Goal: Information Seeking & Learning: Understand process/instructions

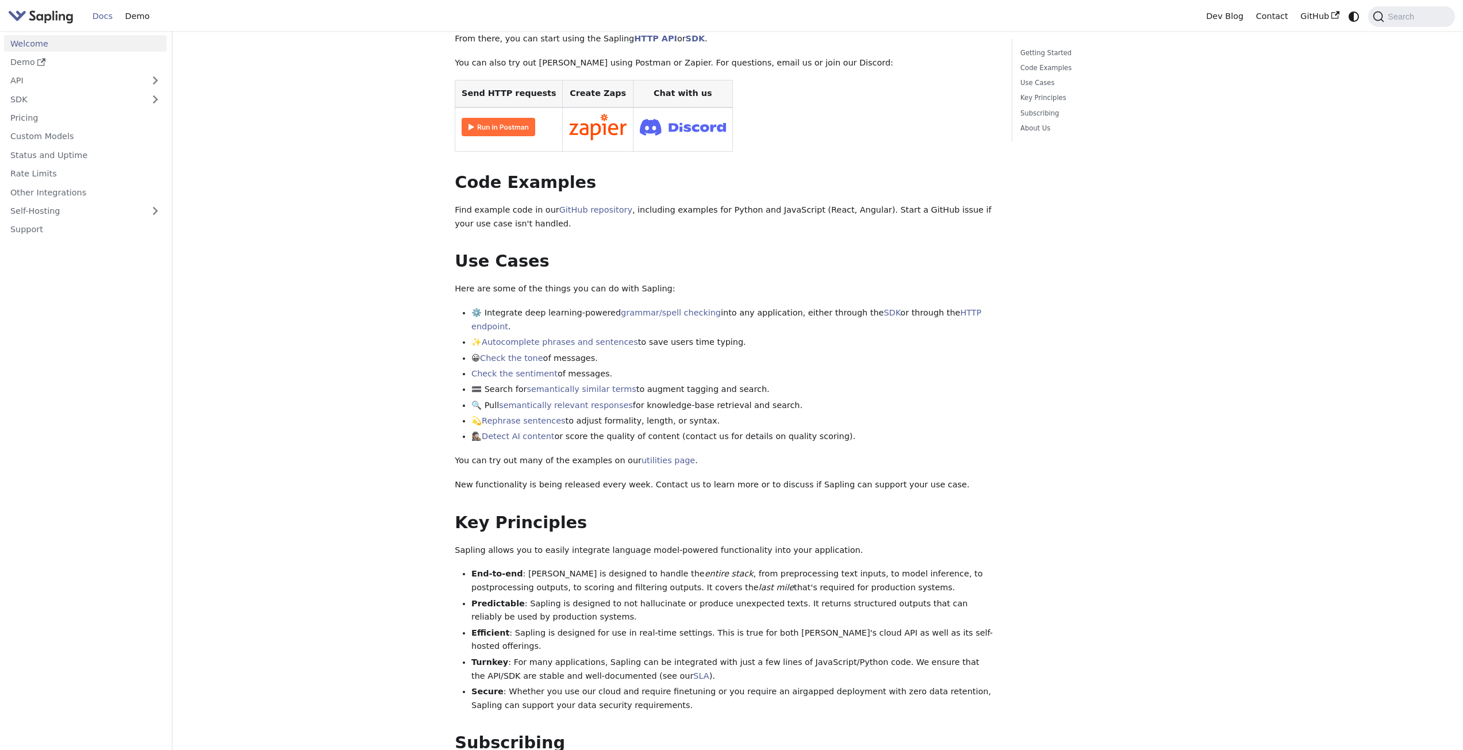
scroll to position [230, 0]
click at [66, 82] on link "API" at bounding box center [74, 80] width 140 height 17
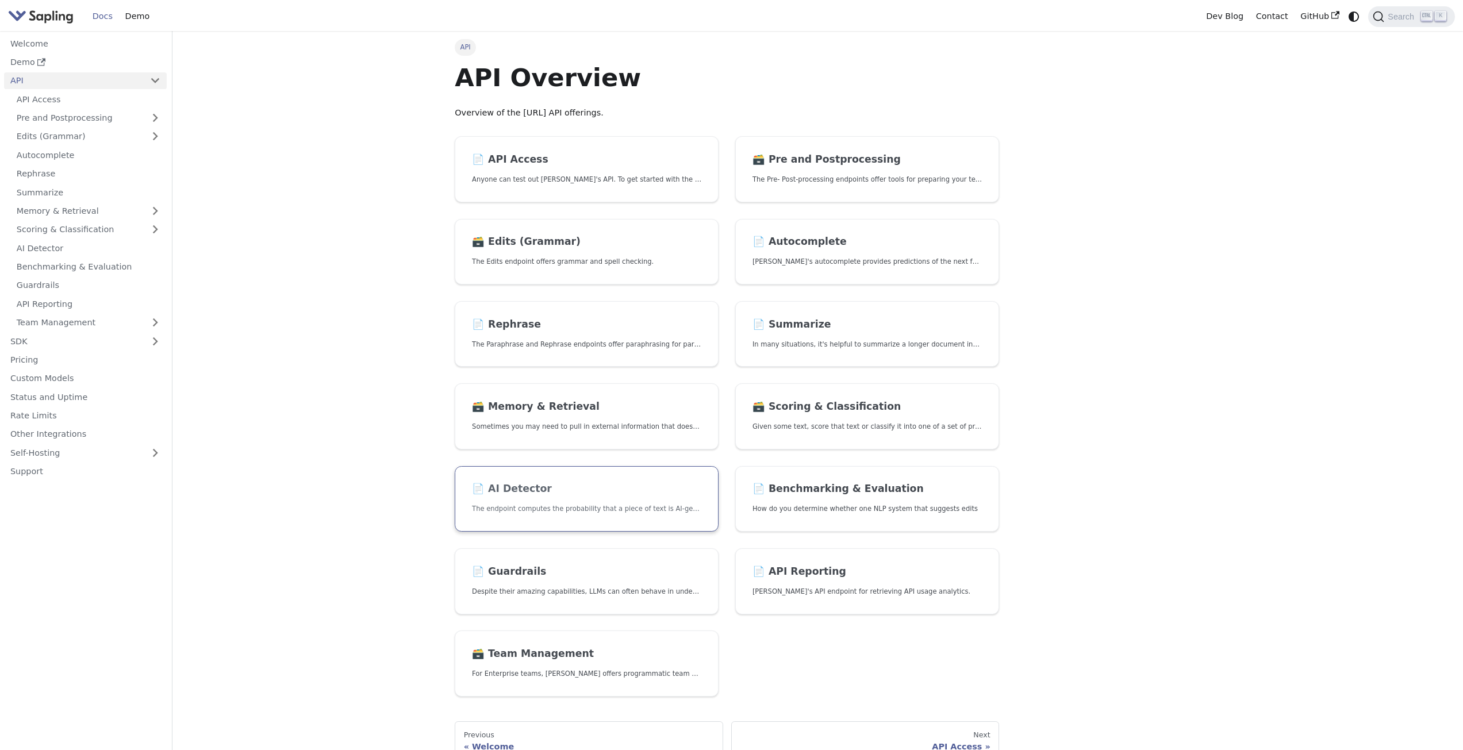
click at [555, 501] on link "📄️ AI Detector The endpoint computes the probability that a piece of text is AI…" at bounding box center [587, 499] width 264 height 66
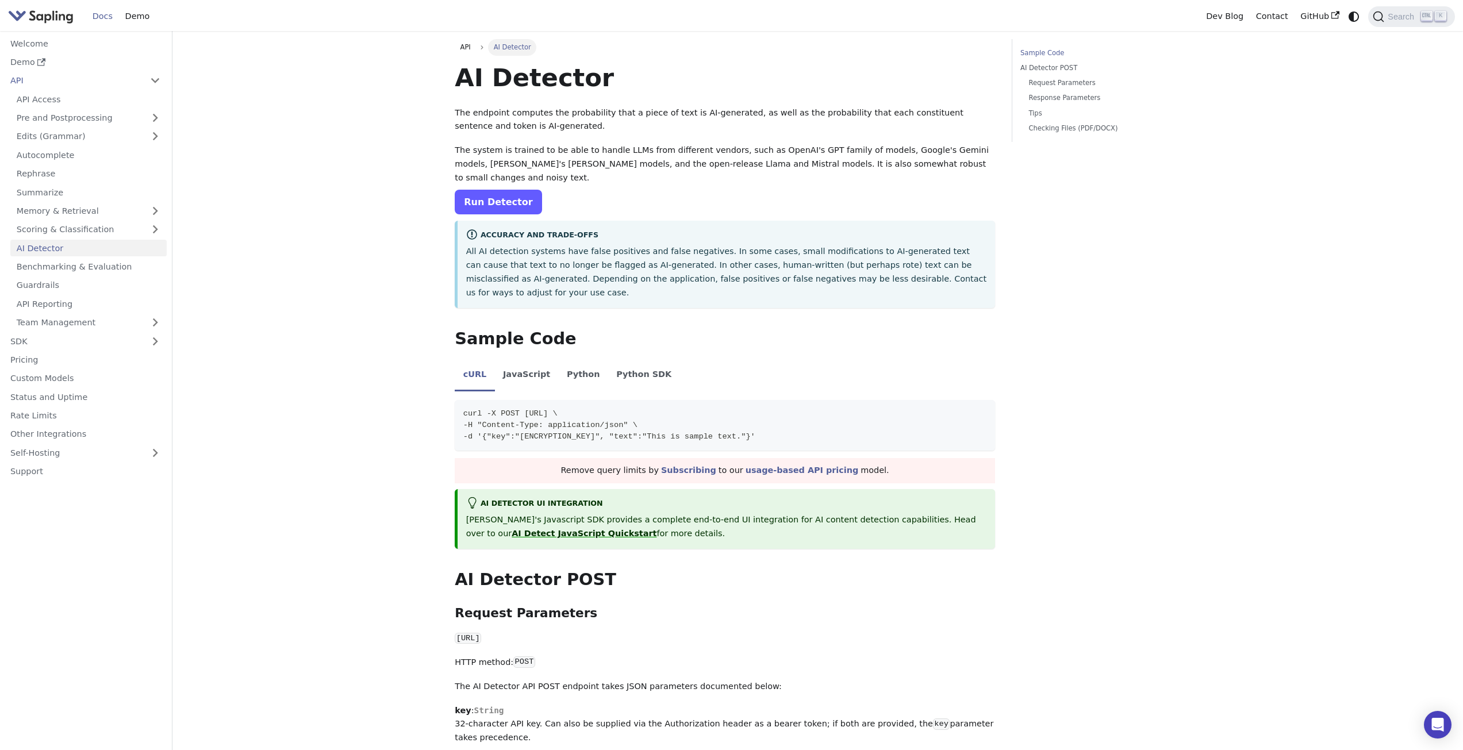
click at [494, 190] on link "Run Detector" at bounding box center [498, 202] width 87 height 25
drag, startPoint x: 520, startPoint y: 388, endPoint x: 684, endPoint y: 383, distance: 164.4
click at [557, 409] on span "curl -X POST [URL] \" at bounding box center [510, 413] width 94 height 9
copy span "[URL]"
drag, startPoint x: 501, startPoint y: 408, endPoint x: 818, endPoint y: 415, distance: 317.9
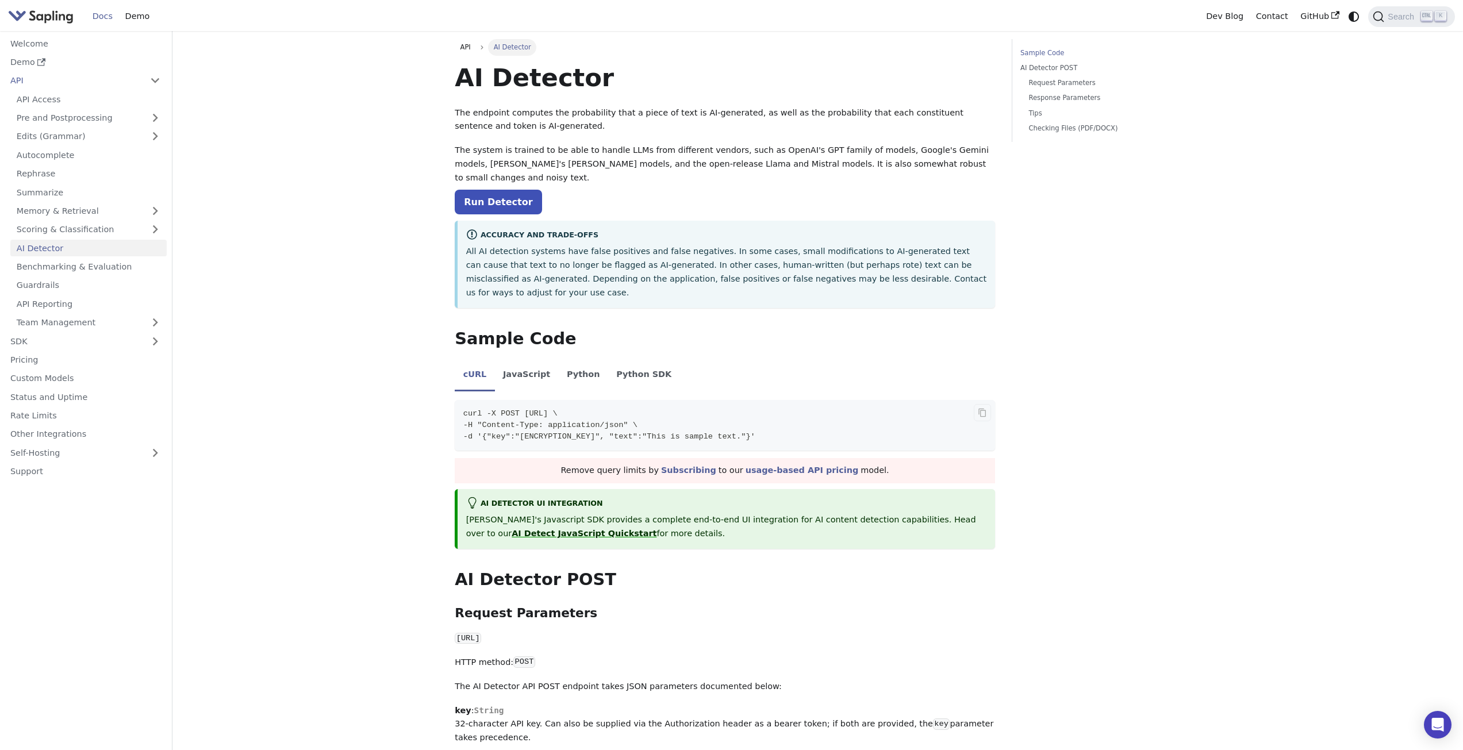
click at [818, 415] on code "curl -X POST [URL] \ -H "Content-Type: application/json" \ -d '{"key":"[ENCRYPT…" at bounding box center [725, 425] width 540 height 51
copy span "{"key":"[ENCRYPTION_KEY]", "text":"This is sample text."}"
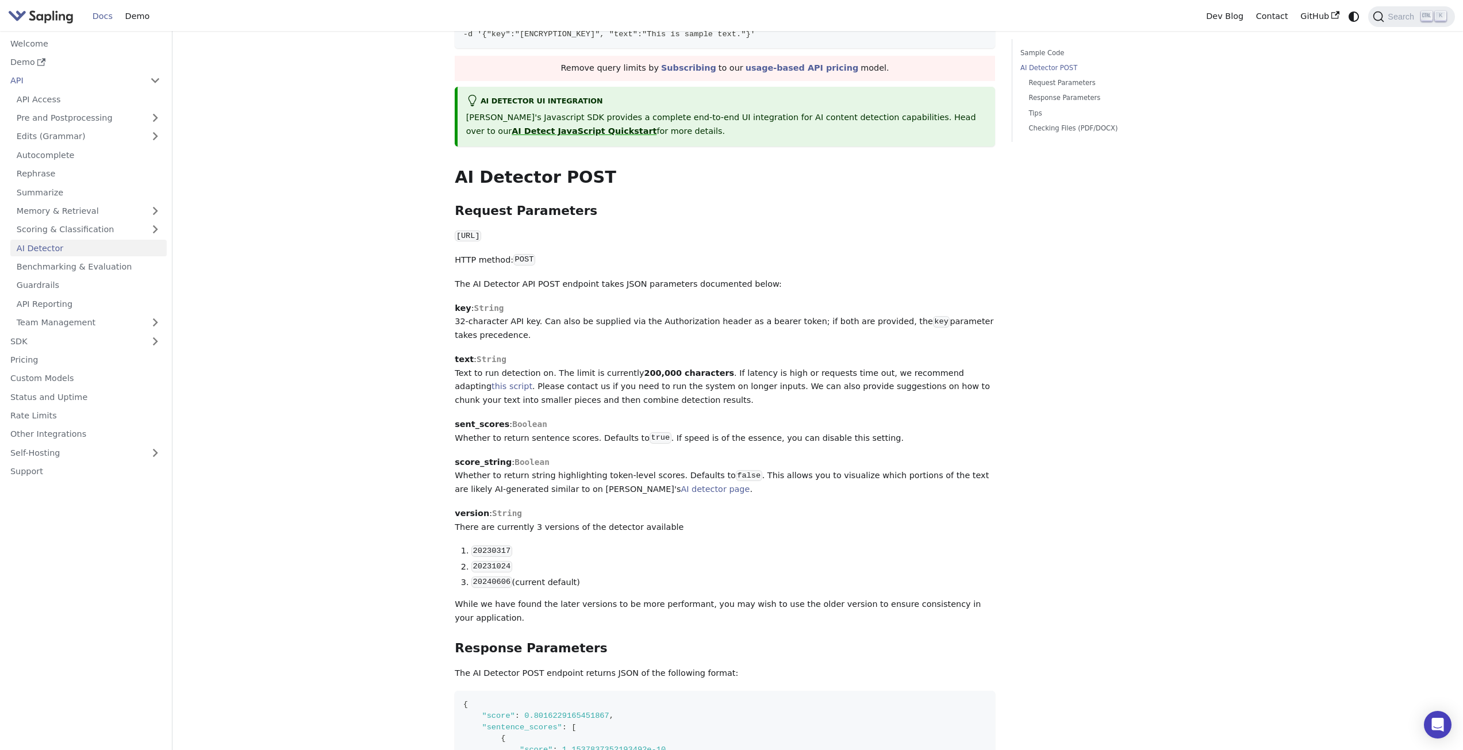
scroll to position [517, 0]
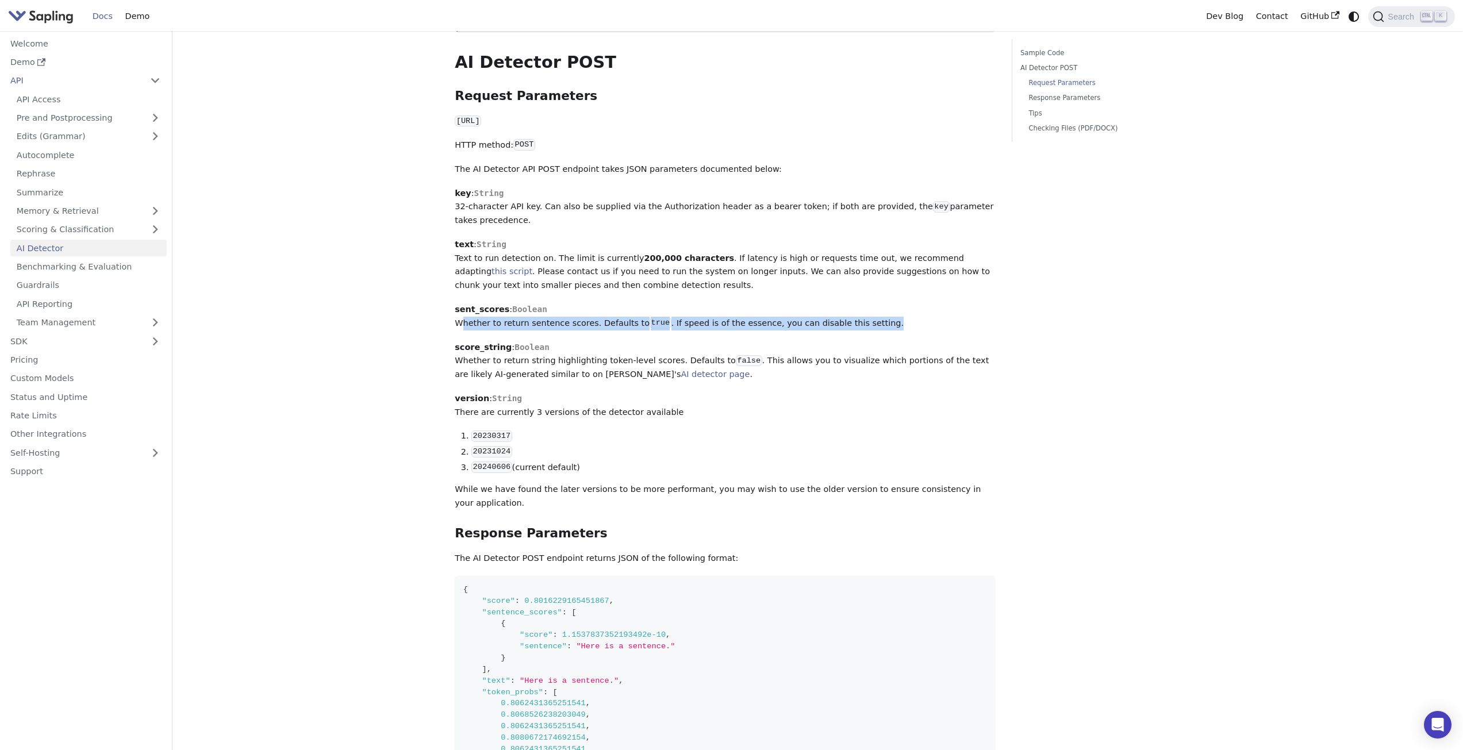
drag, startPoint x: 457, startPoint y: 298, endPoint x: 888, endPoint y: 296, distance: 431.0
click at [888, 303] on p "sent_scores : [PERSON_NAME] to return sentence scores. Defaults to true . If sp…" at bounding box center [725, 317] width 540 height 28
drag, startPoint x: 877, startPoint y: 299, endPoint x: 455, endPoint y: 294, distance: 422.4
click at [455, 303] on p "sent_scores : [PERSON_NAME] to return sentence scores. Defaults to true . If sp…" at bounding box center [725, 317] width 540 height 28
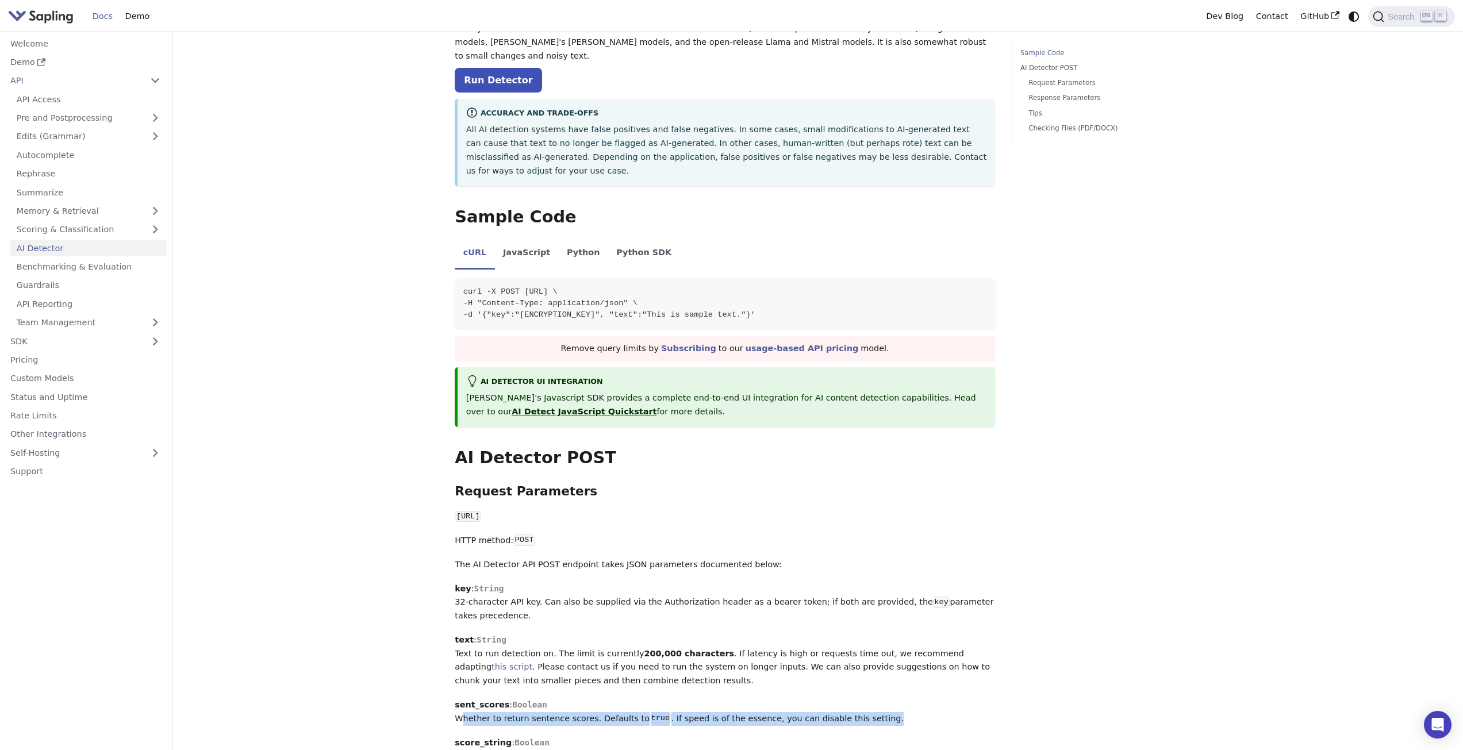
scroll to position [0, 0]
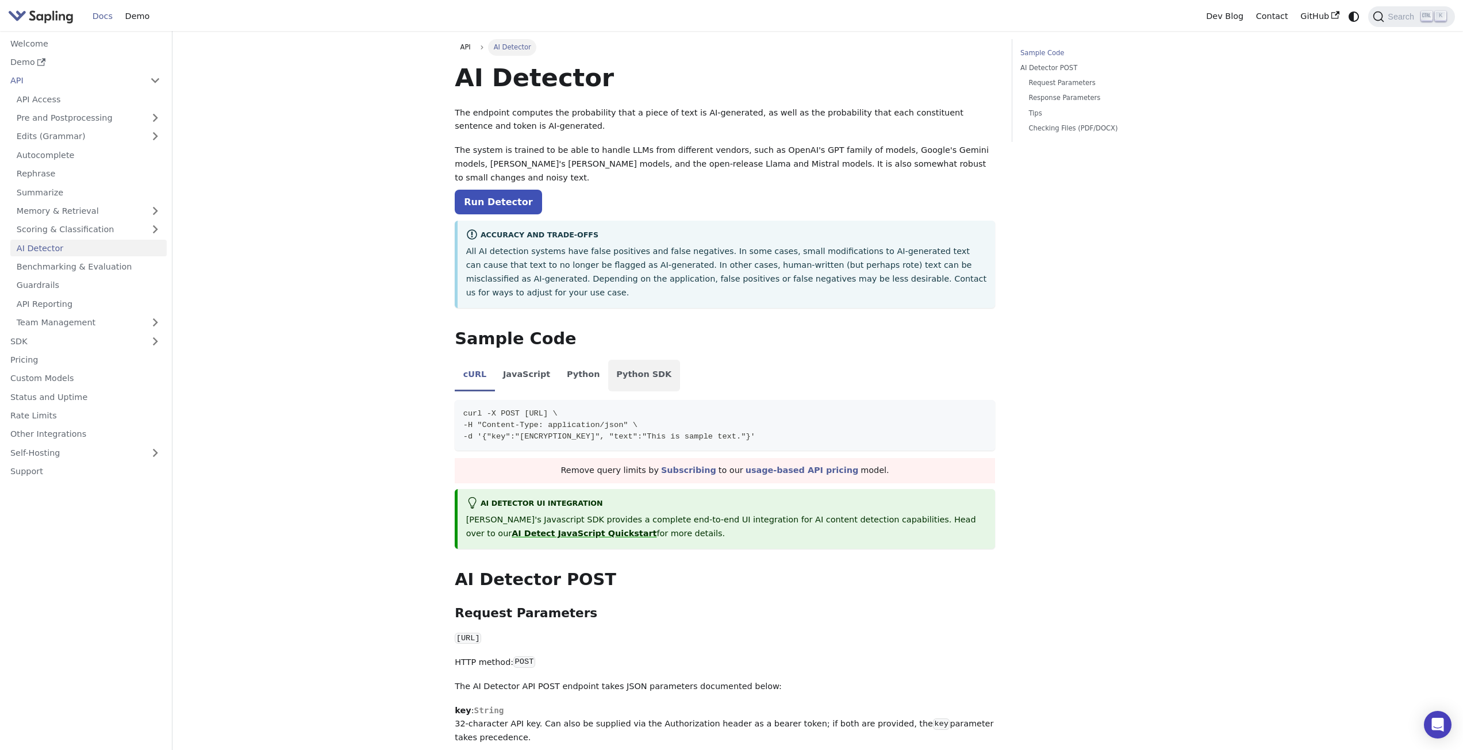
click at [609, 360] on li "Python SDK" at bounding box center [644, 376] width 72 height 32
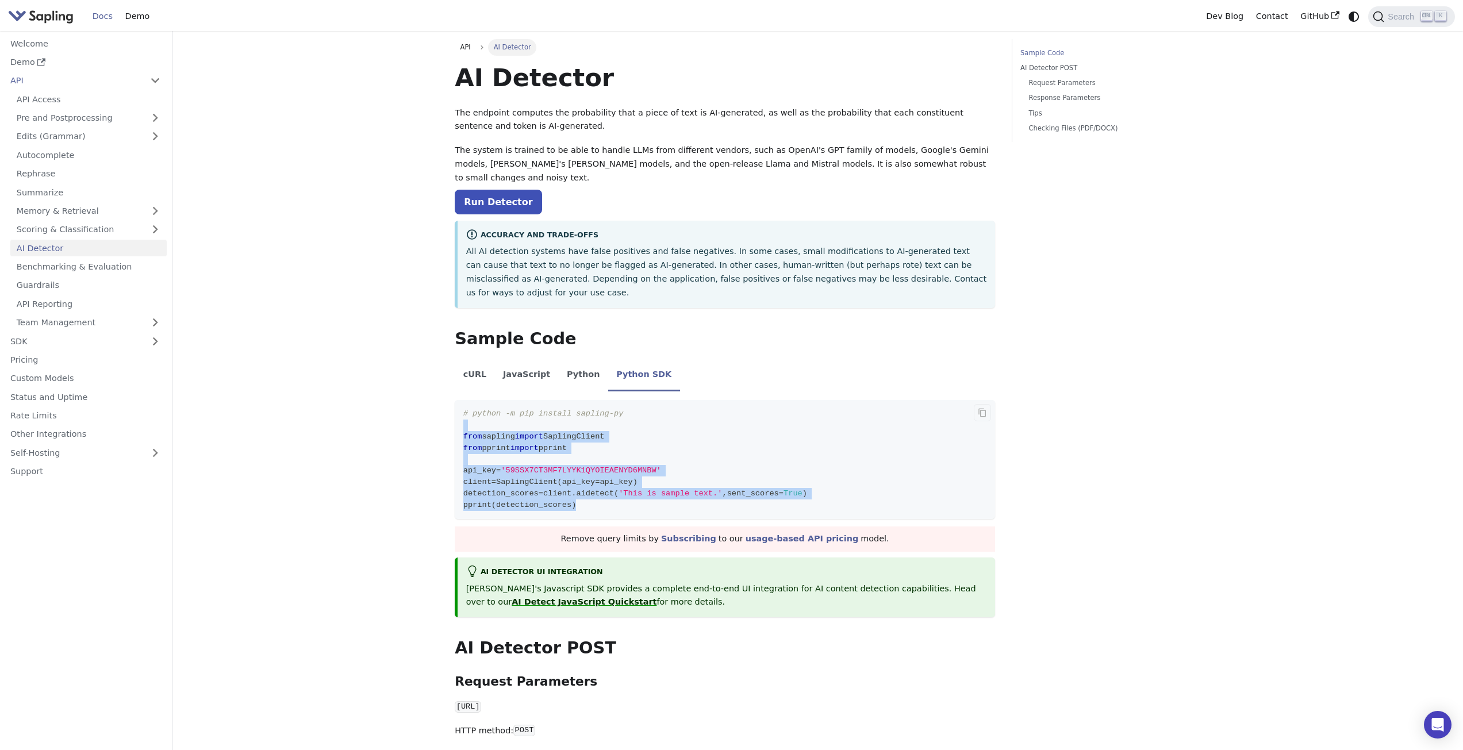
drag, startPoint x: 582, startPoint y: 474, endPoint x: 457, endPoint y: 399, distance: 145.9
click at [457, 400] on code "# python -m pip install sapling-py from sapling import SaplingClient from pprin…" at bounding box center [725, 459] width 540 height 119
click at [489, 432] on span "sapling" at bounding box center [498, 436] width 33 height 9
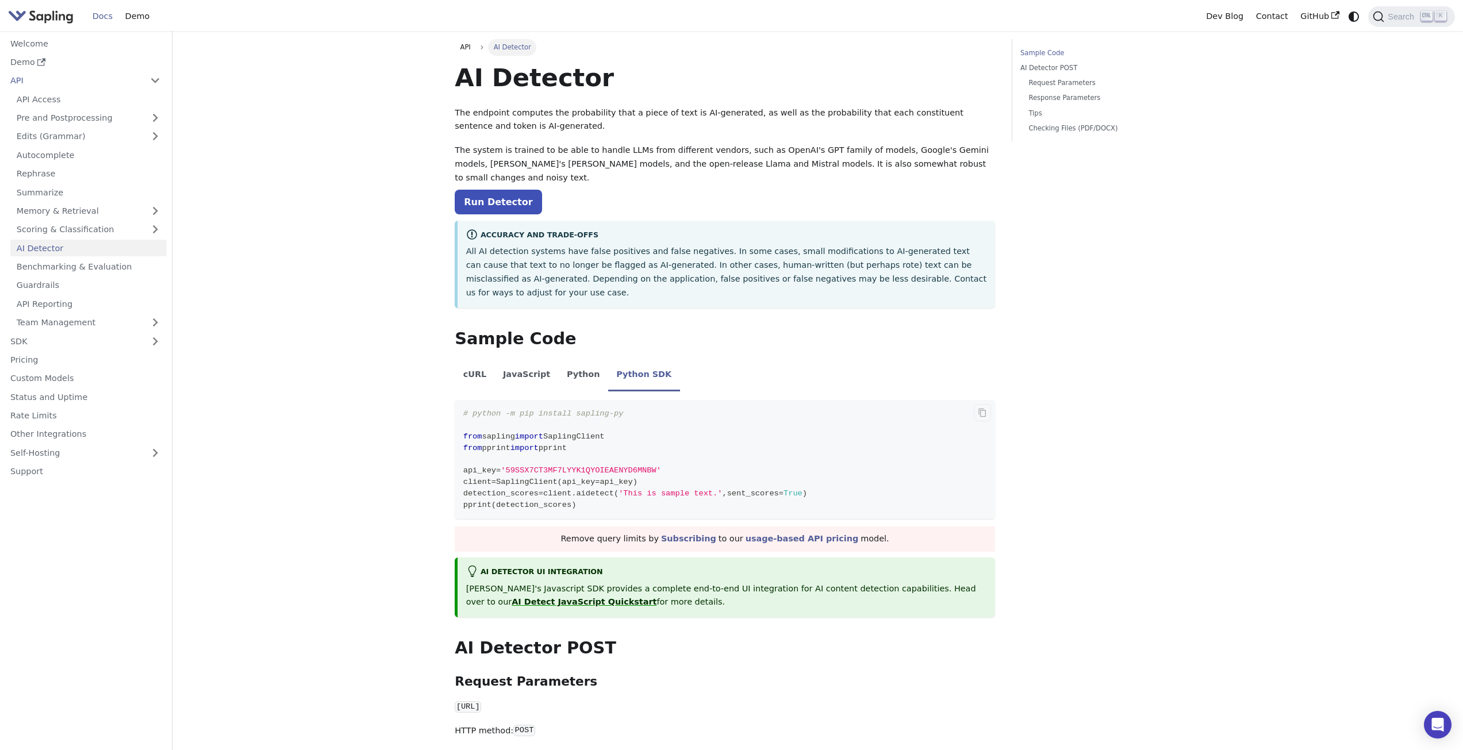
drag, startPoint x: 602, startPoint y: 474, endPoint x: 595, endPoint y: 477, distance: 6.9
click at [595, 477] on code "# python -m pip install sapling-py from sapling import SaplingClient from pprin…" at bounding box center [725, 459] width 540 height 119
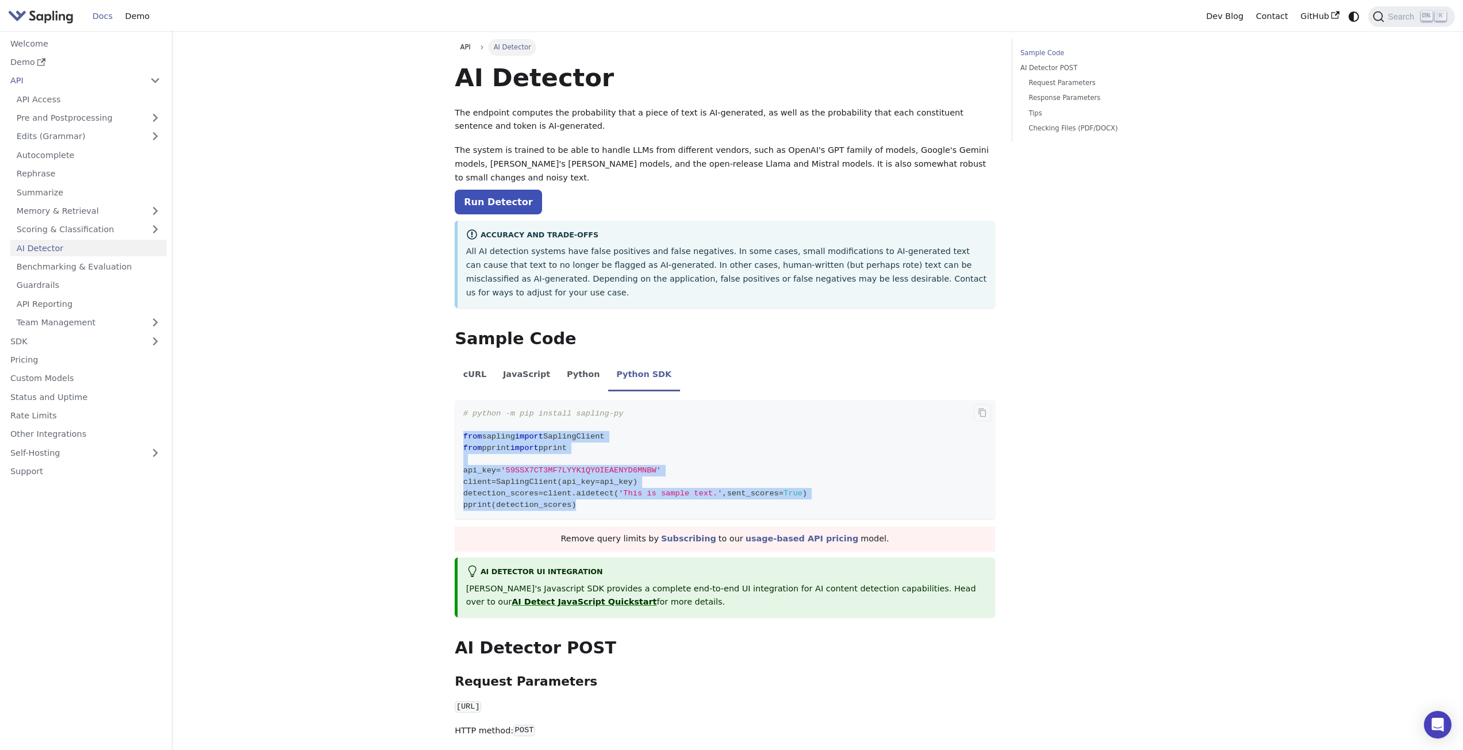
drag, startPoint x: 587, startPoint y: 478, endPoint x: 461, endPoint y: 403, distance: 146.4
click at [461, 403] on code "# python -m pip install sapling-py from sapling import SaplingClient from pprin…" at bounding box center [725, 459] width 540 height 119
copy code "from sapling import SaplingClient from pprint import pprint api_key = '59SSX7CT…"
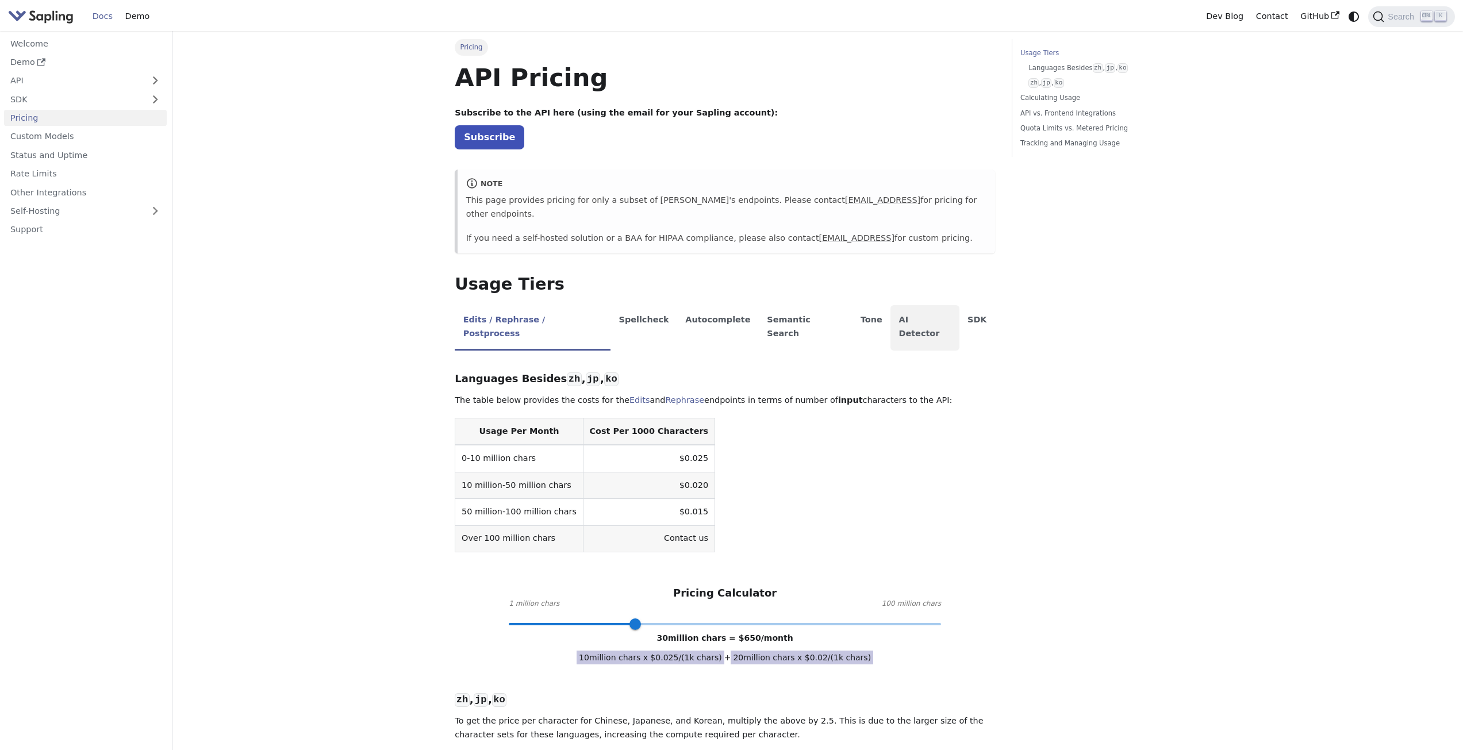
click at [890, 306] on li "AI Detector" at bounding box center [924, 327] width 69 height 45
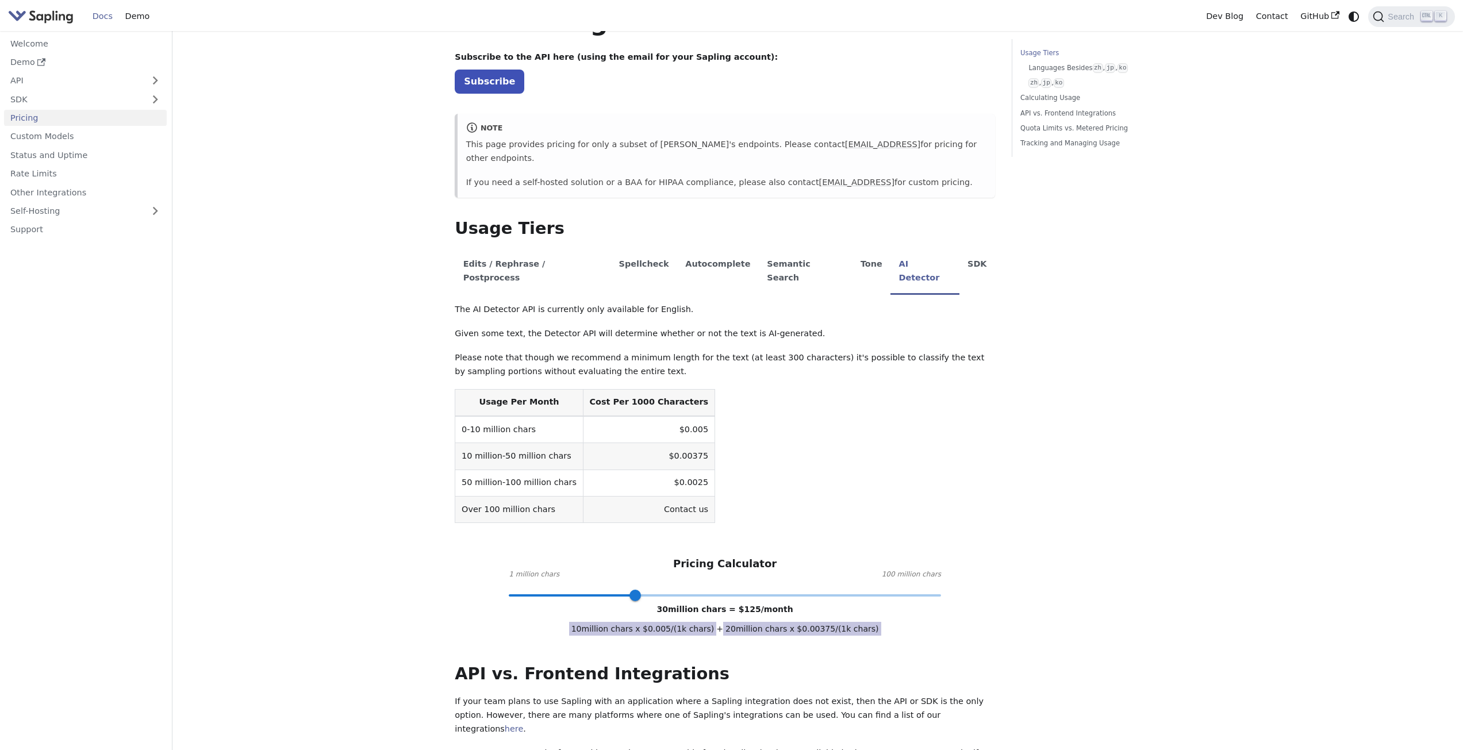
scroll to position [172, 0]
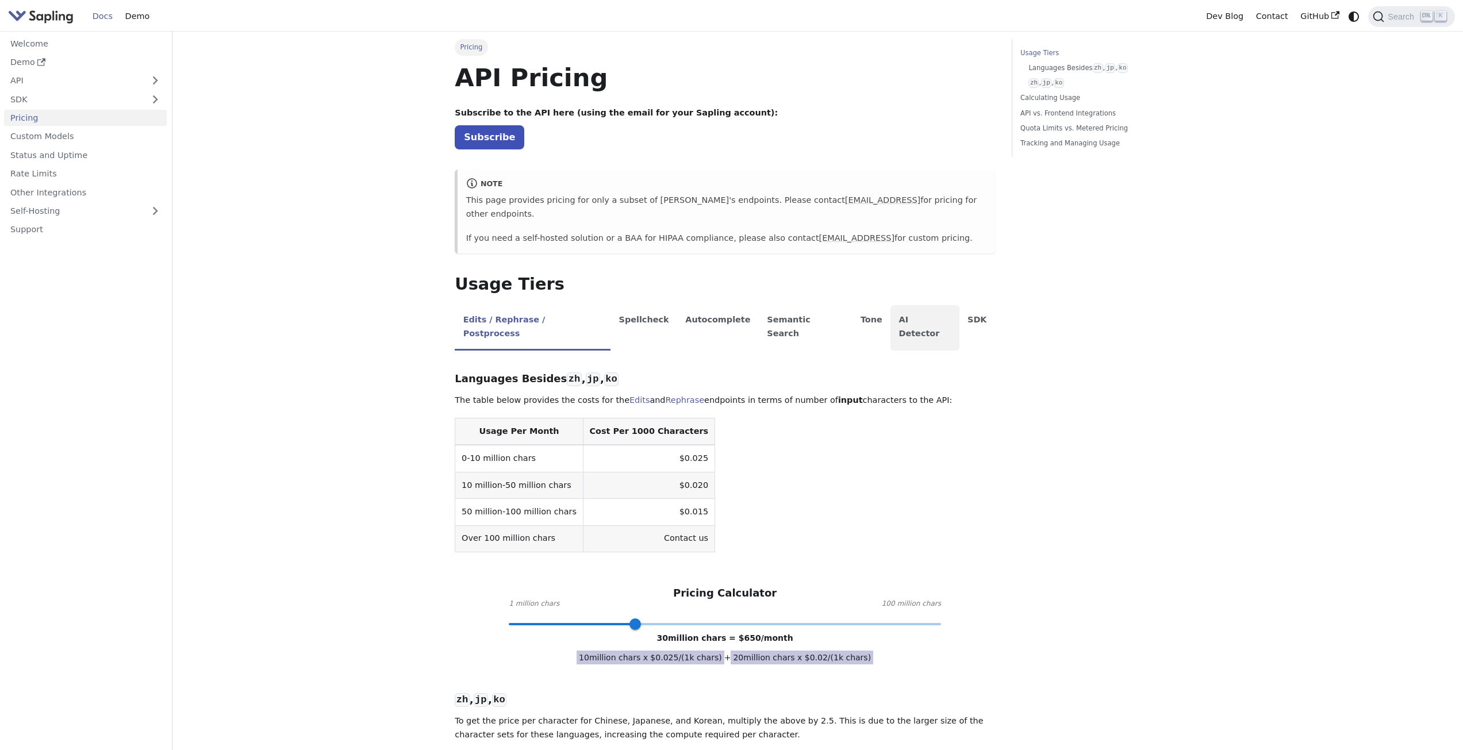
click at [890, 305] on li "AI Detector" at bounding box center [924, 327] width 69 height 45
